Goal: Information Seeking & Learning: Check status

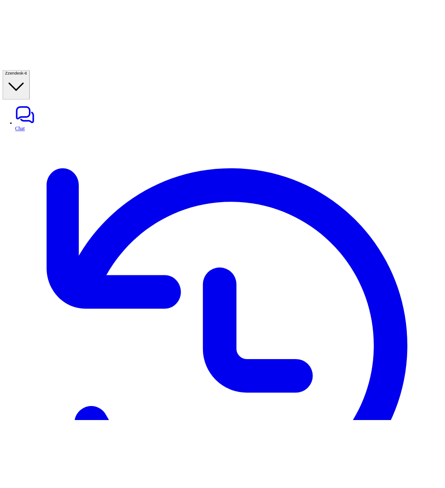
scroll to position [0, 310]
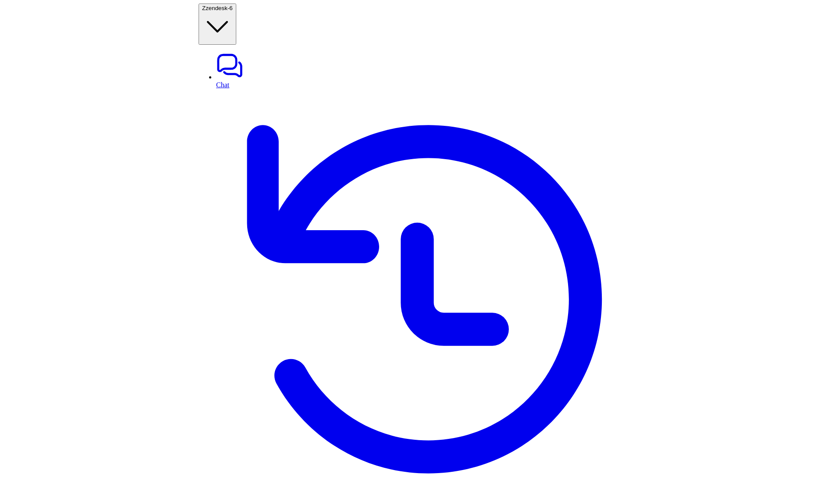
scroll to position [0, 384]
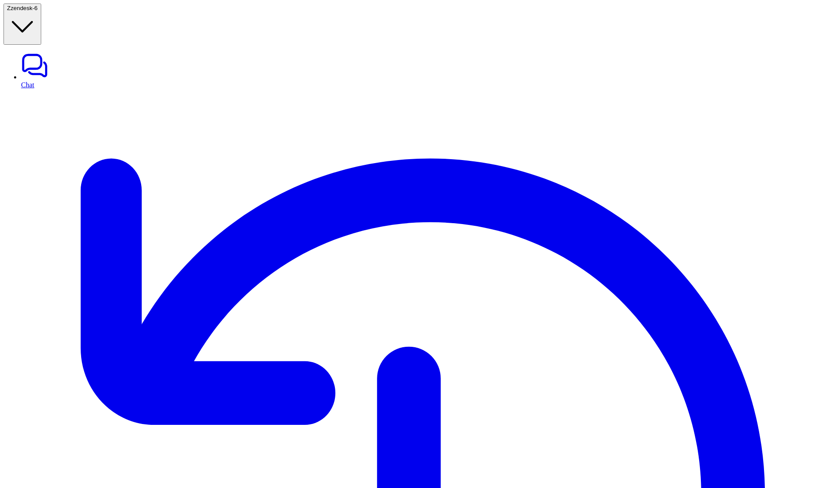
scroll to position [0, 266]
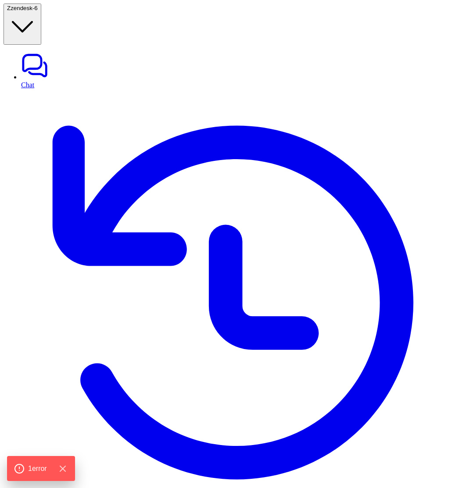
type textarea "**********"
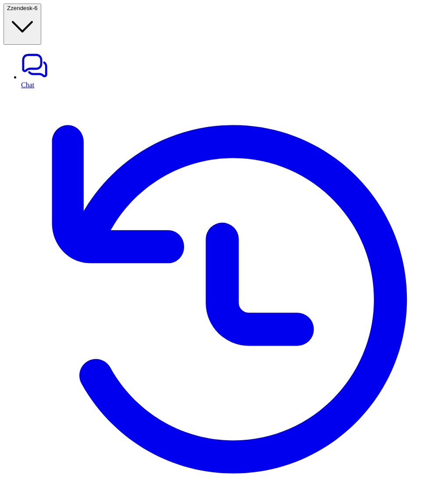
scroll to position [0, 377]
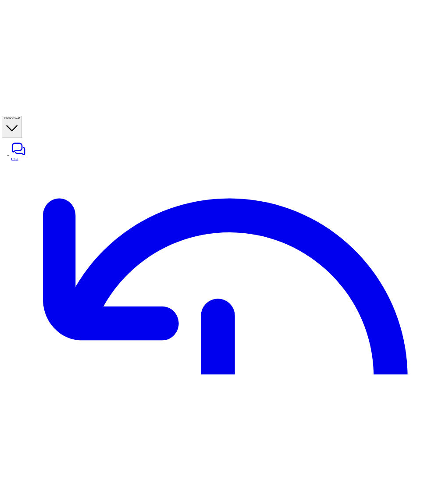
scroll to position [1, 0]
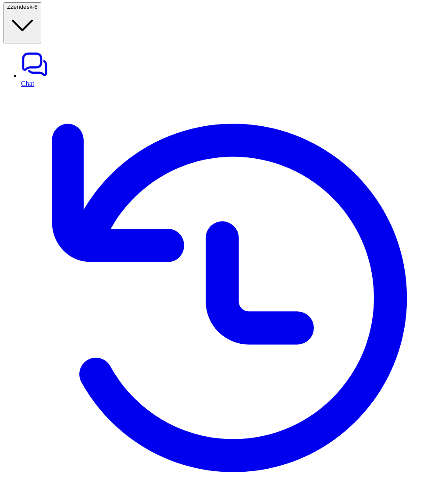
scroll to position [0, 534]
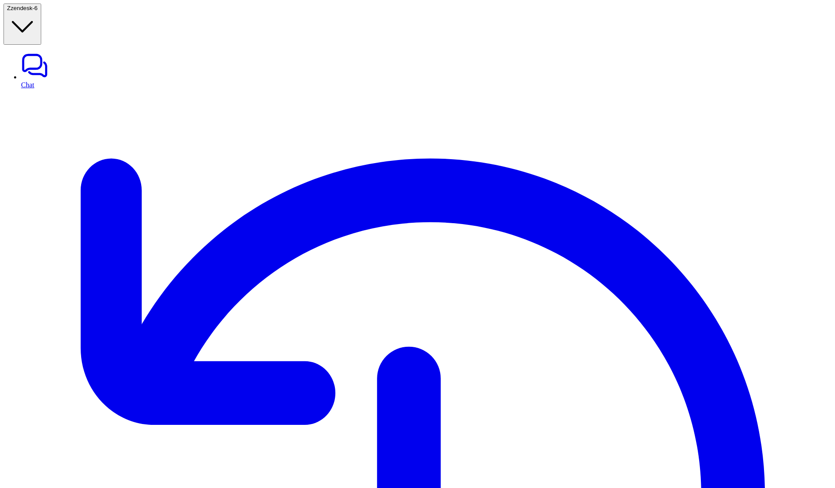
drag, startPoint x: 407, startPoint y: 76, endPoint x: 462, endPoint y: 78, distance: 55.3
drag, startPoint x: 335, startPoint y: 74, endPoint x: 390, endPoint y: 73, distance: 54.4
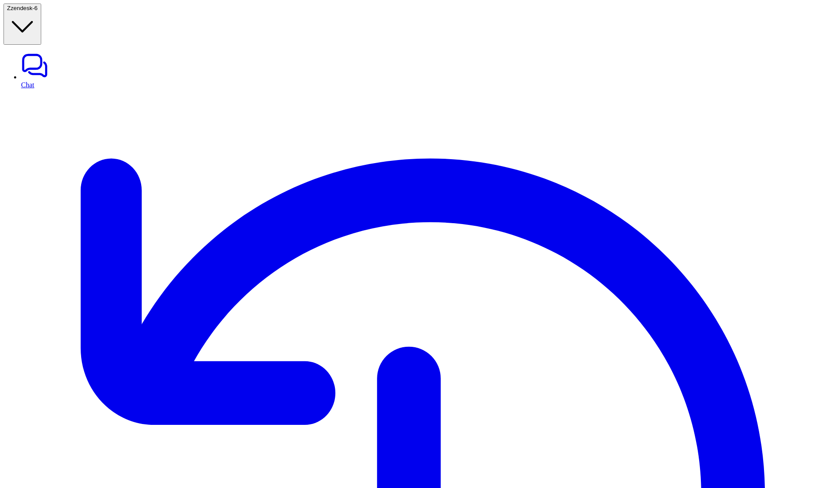
drag, startPoint x: 557, startPoint y: 75, endPoint x: 636, endPoint y: 79, distance: 79.0
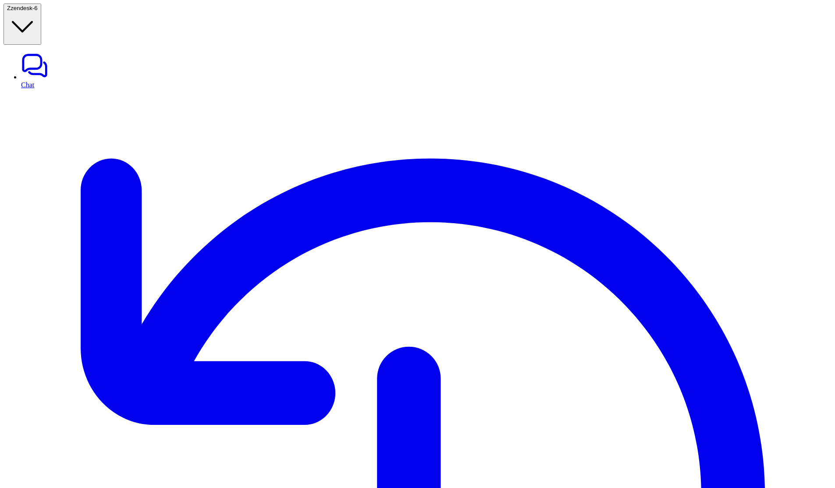
scroll to position [0, 143]
